Goal: Find specific page/section: Find specific page/section

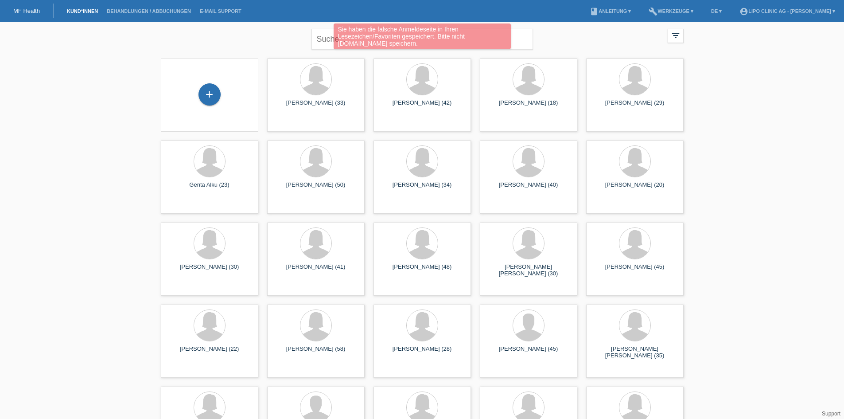
click at [330, 31] on div "Sie haben die falsche Anmeldeseite in Ihren Lesezeichen/Favoriten gespeichert. …" at bounding box center [422, 37] width 506 height 28
click at [320, 38] on div "Sie haben die falsche Anmeldeseite in Ihren Lesezeichen/Favoriten gespeichert. …" at bounding box center [422, 37] width 506 height 28
click at [319, 40] on div "Sie haben die falsche Anmeldeseite in Ihren Lesezeichen/Favoriten gespeichert. …" at bounding box center [422, 37] width 506 height 28
click at [325, 41] on div "Sie haben die falsche Anmeldeseite in Ihren Lesezeichen/Favoriten gespeichert. …" at bounding box center [422, 37] width 506 height 28
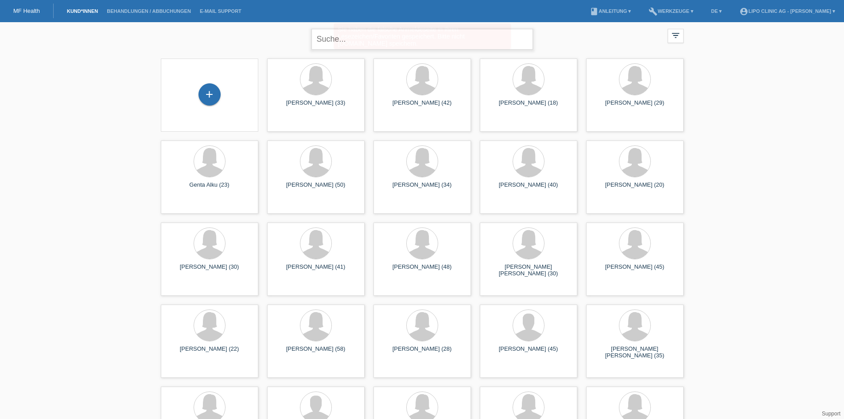
click at [467, 38] on input "text" at bounding box center [422, 39] width 222 height 21
type input "shandir muff"
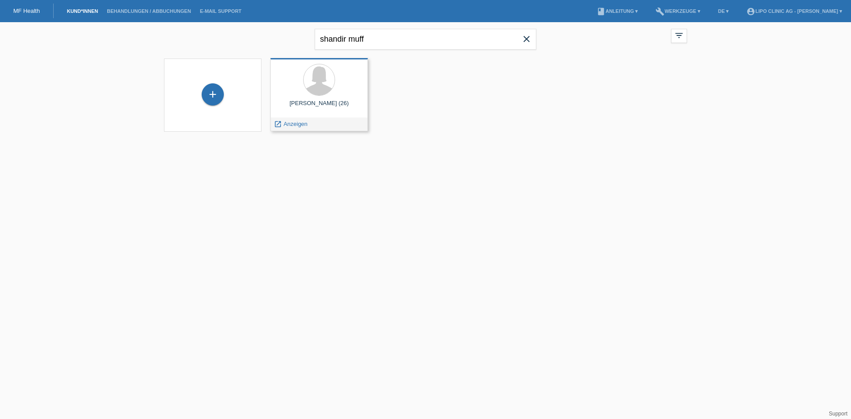
click at [296, 124] on span "Anzeigen" at bounding box center [296, 124] width 24 height 7
